Goal: Use online tool/utility: Use online tool/utility

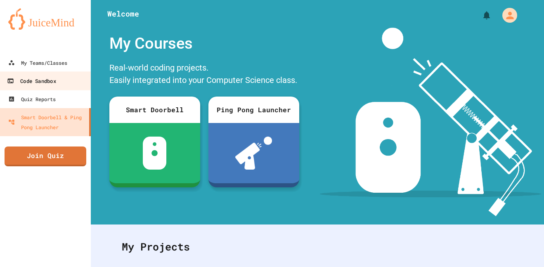
click at [50, 73] on link "Code Sandbox" at bounding box center [46, 80] width 94 height 19
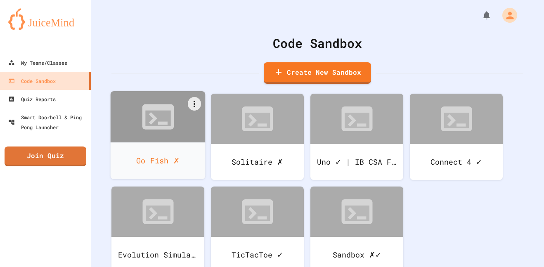
scroll to position [19, 0]
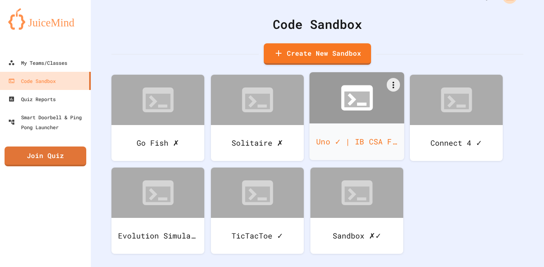
click at [372, 109] on icon at bounding box center [357, 97] width 32 height 25
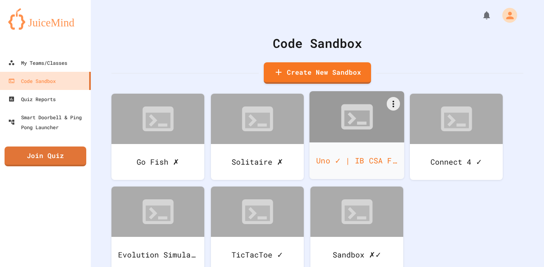
click at [378, 143] on div "Uno ✓ | IB CSA Final" at bounding box center [356, 160] width 95 height 37
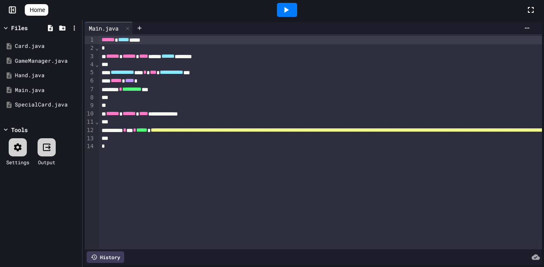
click at [288, 11] on icon at bounding box center [286, 10] width 10 height 10
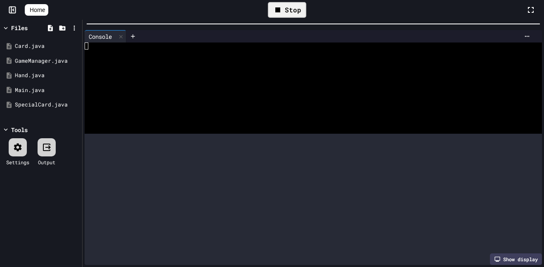
click at [542, 0] on html "**********" at bounding box center [272, 133] width 544 height 267
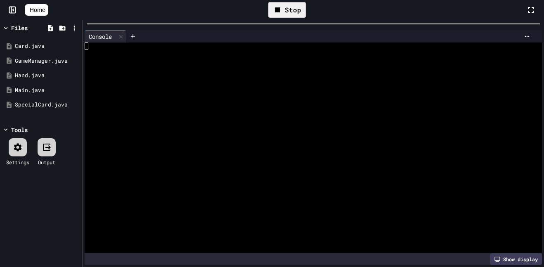
click at [273, 85] on div at bounding box center [309, 88] width 449 height 7
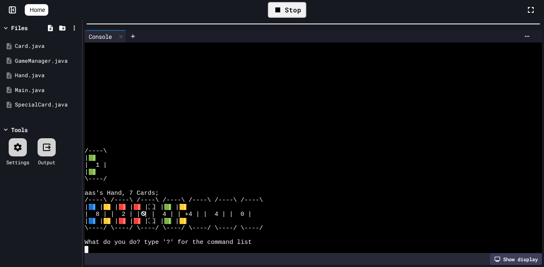
scroll to position [1431, 0]
type textarea "*"
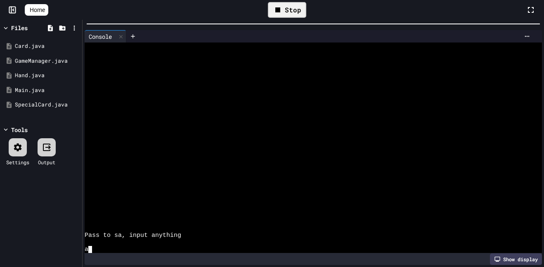
scroll to position [3830, 0]
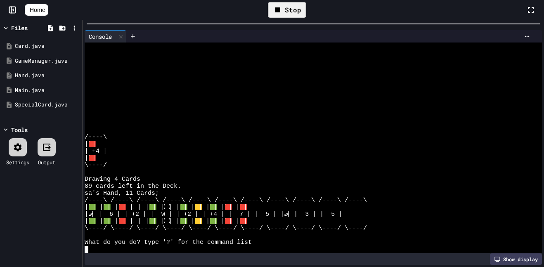
click at [299, 15] on div "Stop" at bounding box center [287, 10] width 38 height 16
